Goal: Task Accomplishment & Management: Manage account settings

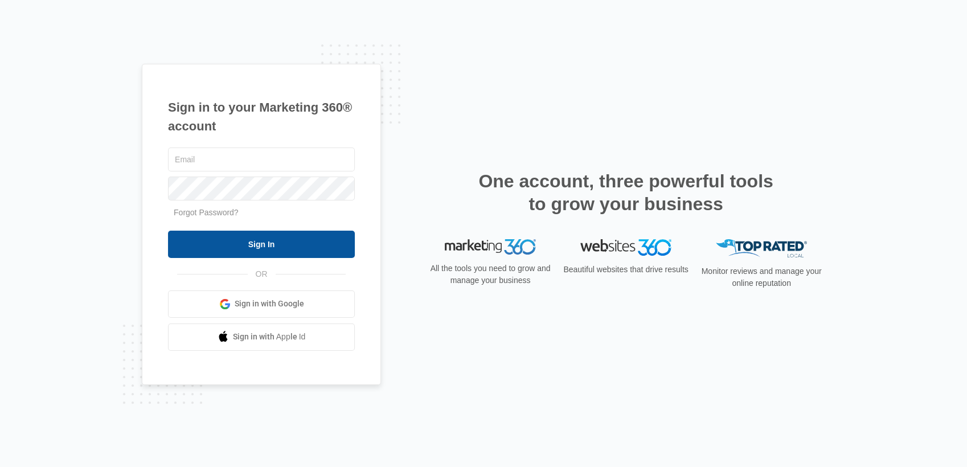
type input "[EMAIL_ADDRESS][DOMAIN_NAME]"
click at [294, 235] on input "Sign In" at bounding box center [261, 244] width 187 height 27
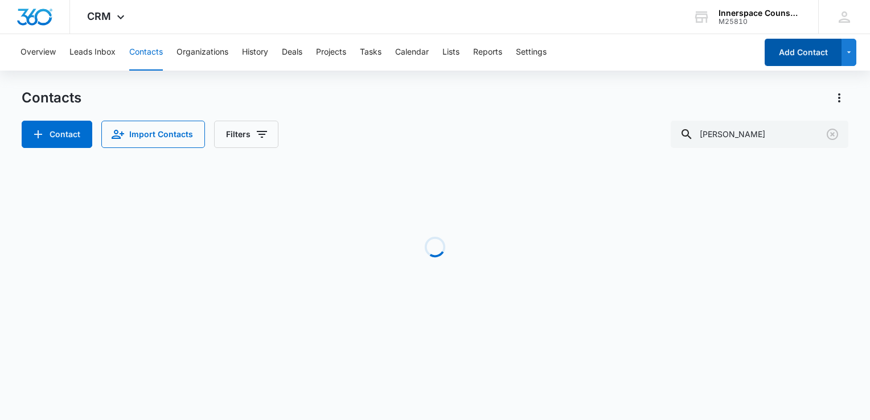
click at [796, 55] on button "Add Contact" at bounding box center [803, 52] width 77 height 27
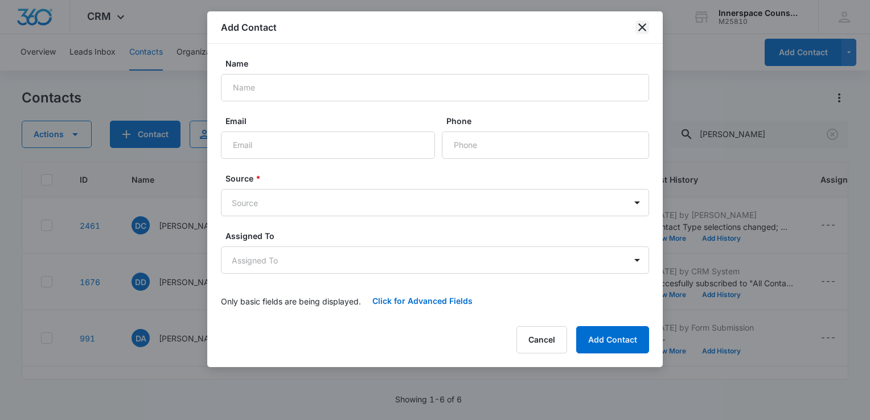
click at [638, 21] on icon "close" at bounding box center [642, 27] width 14 height 14
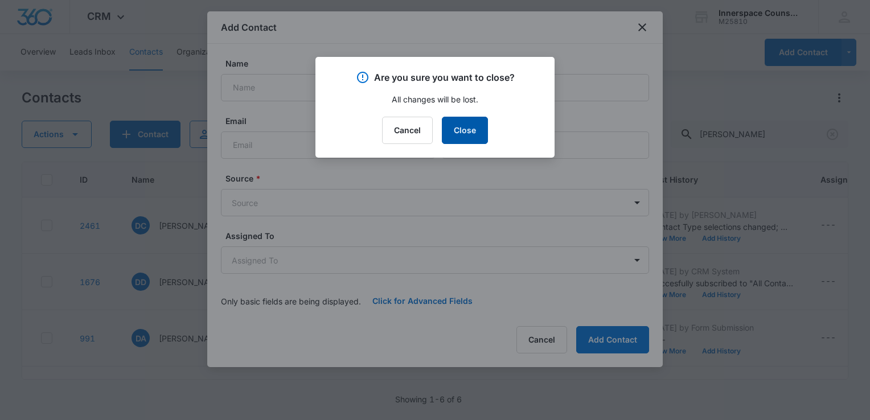
click at [468, 121] on button "Close" at bounding box center [465, 130] width 46 height 27
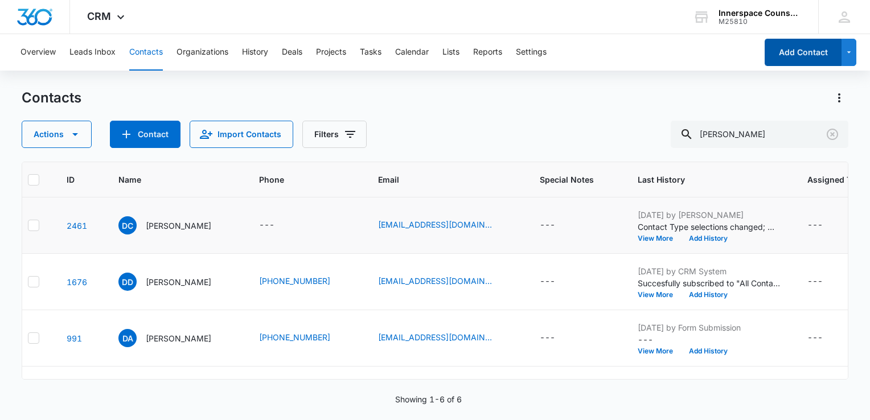
scroll to position [0, 14]
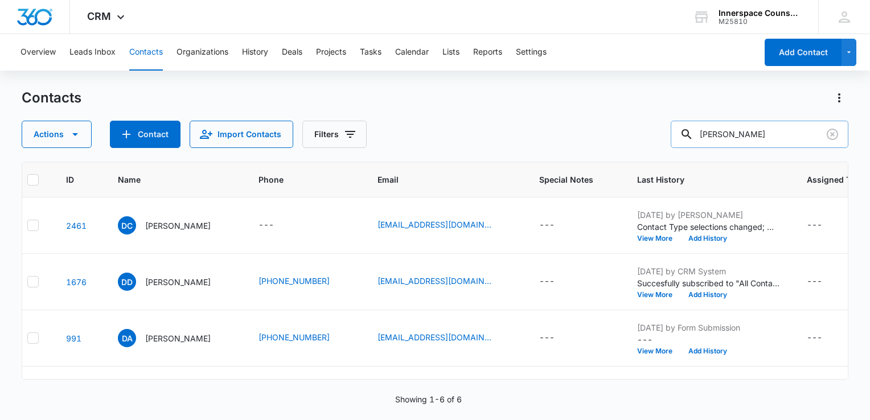
click at [748, 137] on input "dave" at bounding box center [760, 134] width 178 height 27
type input "d"
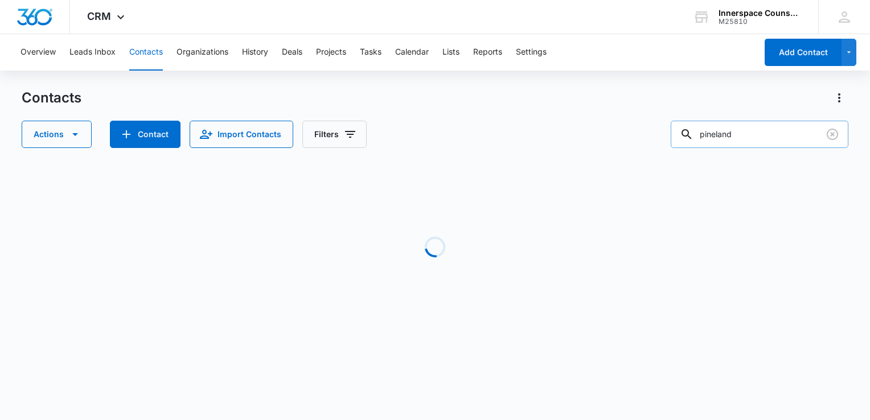
scroll to position [0, 0]
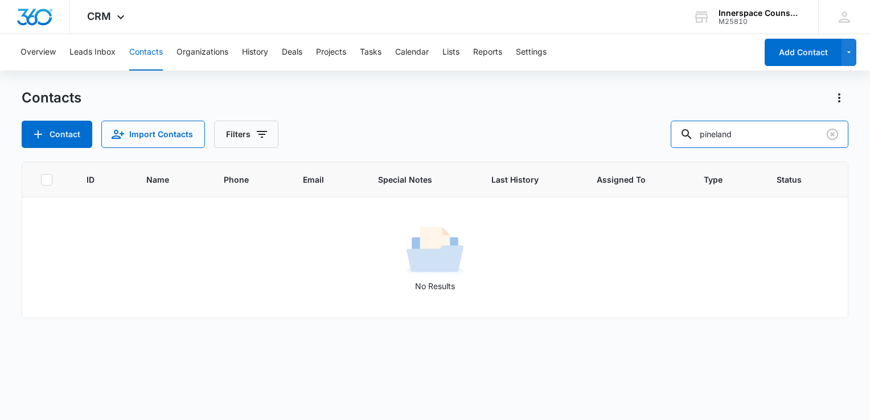
drag, startPoint x: 763, startPoint y: 141, endPoint x: 640, endPoint y: 124, distance: 123.6
click at [640, 124] on div "Contact Import Contacts Filters pineland" at bounding box center [435, 134] width 827 height 27
type input "pwp"
click at [262, 138] on icon "Filters" at bounding box center [262, 135] width 14 height 14
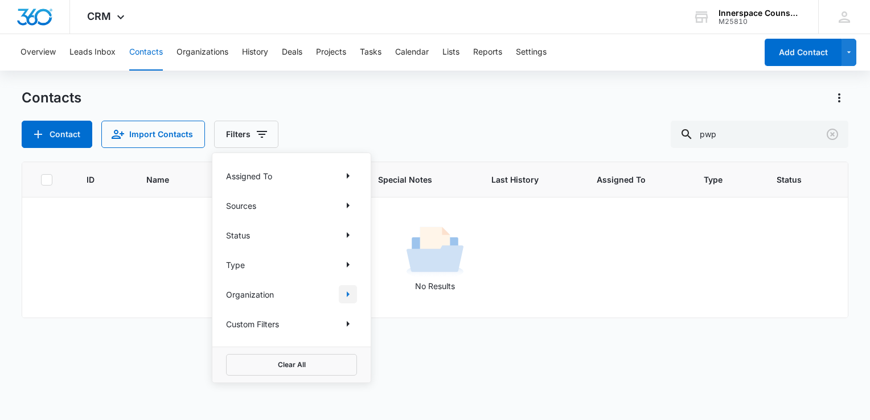
click at [350, 294] on icon "Show Organization filters" at bounding box center [348, 295] width 14 height 14
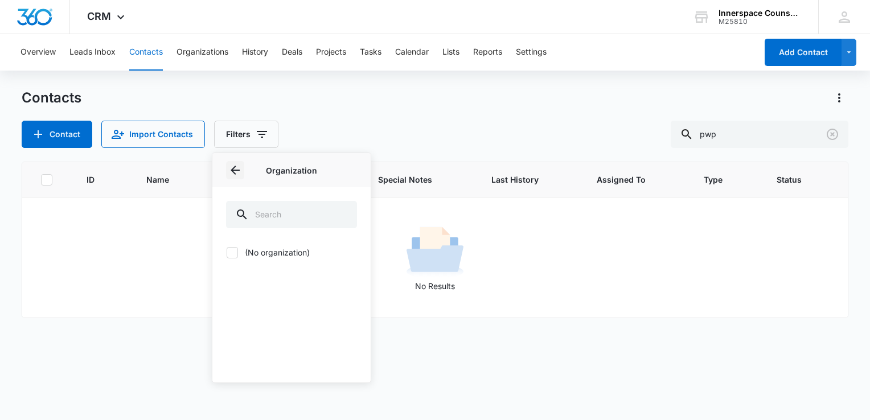
click at [239, 162] on button "Back" at bounding box center [235, 170] width 18 height 18
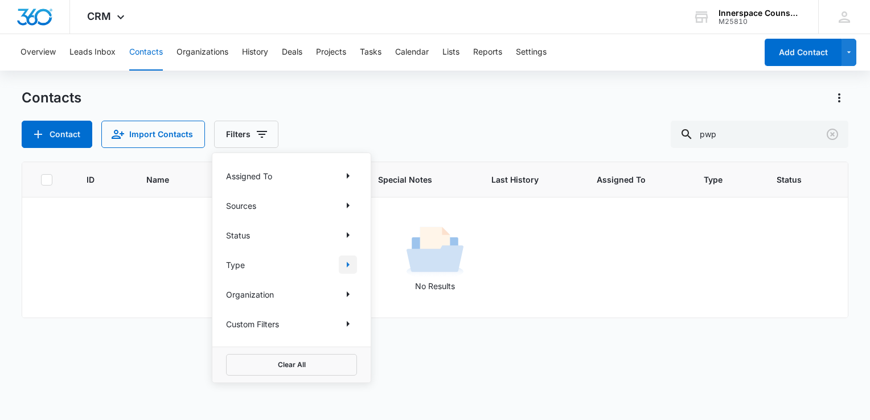
click at [347, 261] on icon "Show Type filters" at bounding box center [348, 265] width 14 height 14
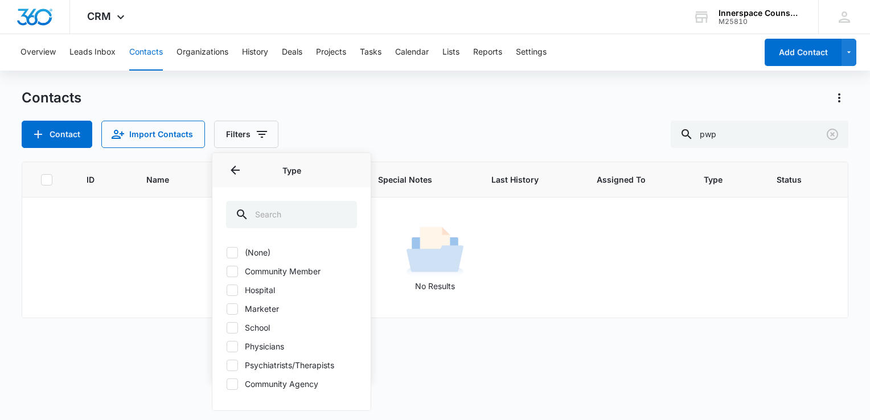
click at [371, 110] on div "Contacts Contact Import Contacts Filters Assigned To Sources Status Type Type (…" at bounding box center [435, 118] width 827 height 59
